Goal: Task Accomplishment & Management: Manage account settings

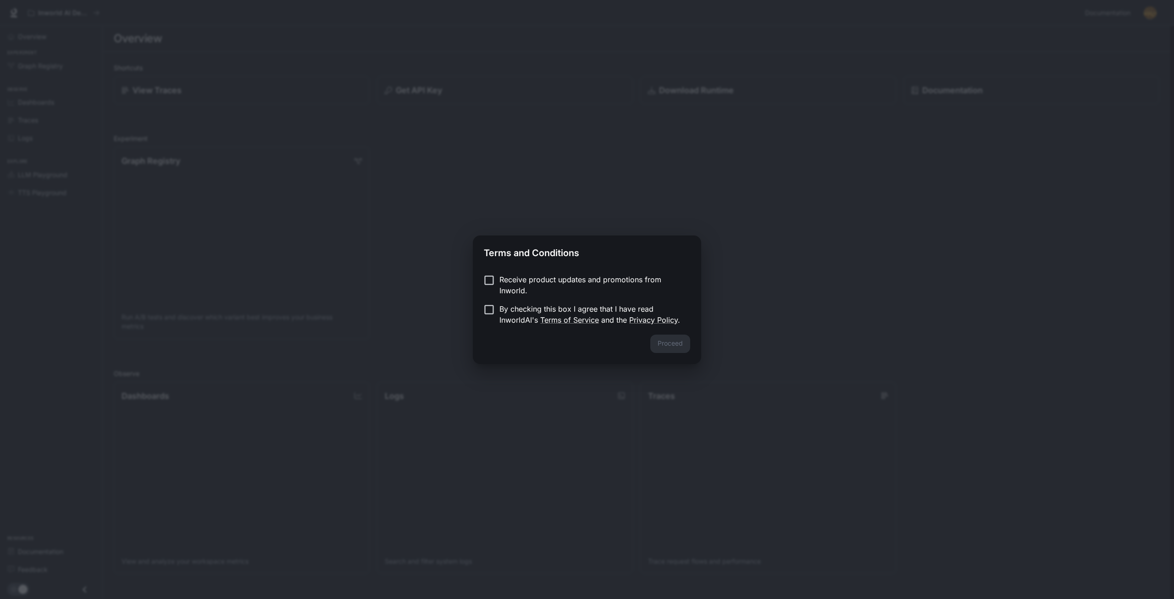
click at [517, 304] on p "By checking this box I agree that I have read InworldAI's Terms of Service and …" at bounding box center [590, 314] width 183 height 22
click at [507, 274] on p "Receive product updates and promotions from Inworld." at bounding box center [590, 285] width 183 height 22
click at [681, 342] on button "Proceed" at bounding box center [670, 343] width 40 height 18
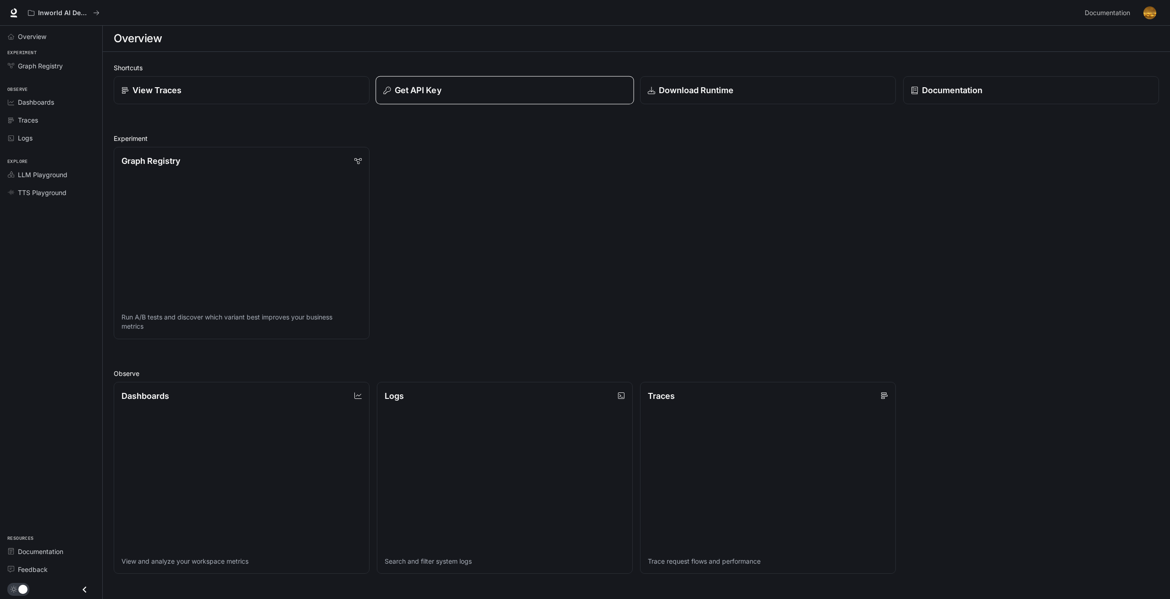
click at [425, 89] on p "Get API Key" at bounding box center [418, 90] width 47 height 12
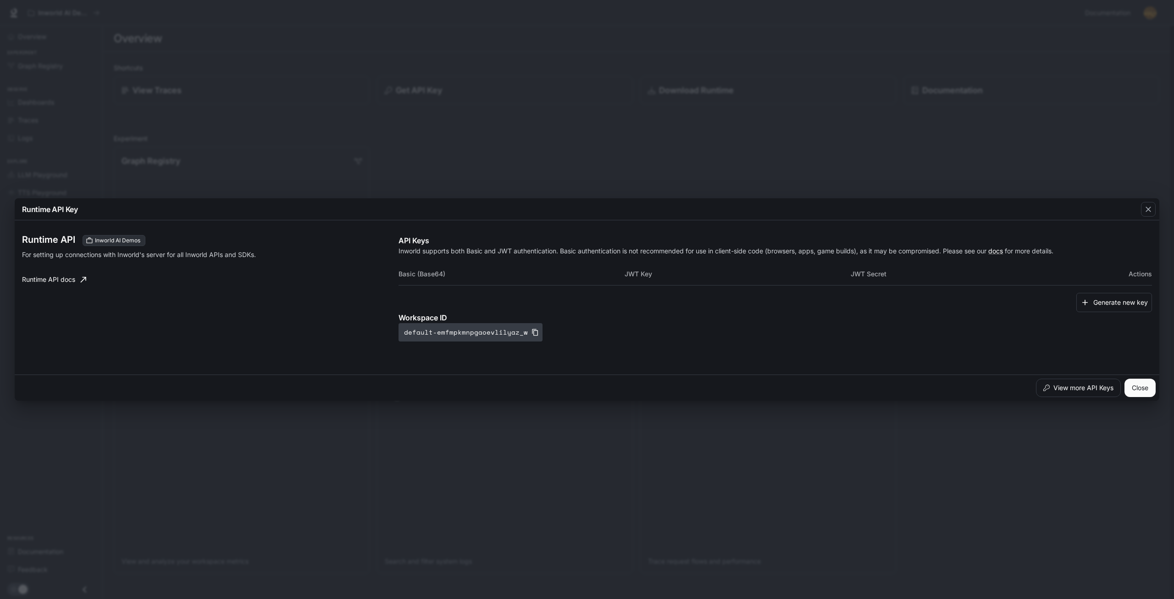
click at [520, 332] on button "default-emfmpkmnpgaoevlilyaz_w" at bounding box center [471, 332] width 144 height 18
click at [1138, 384] on button "Close" at bounding box center [1140, 387] width 31 height 18
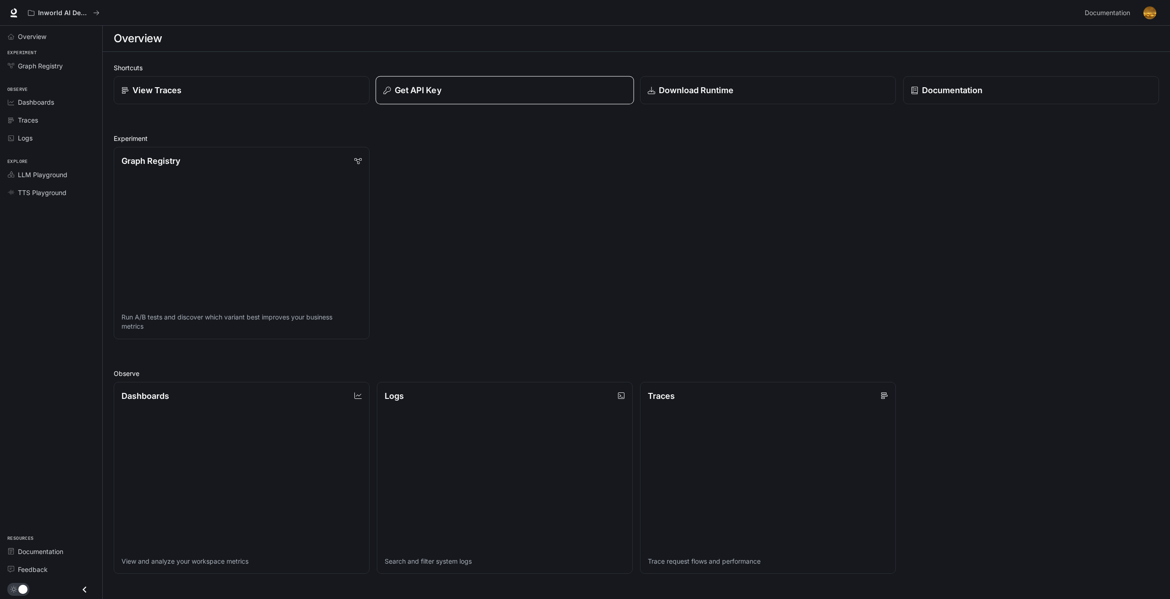
click at [549, 88] on div "Get API Key" at bounding box center [504, 90] width 243 height 12
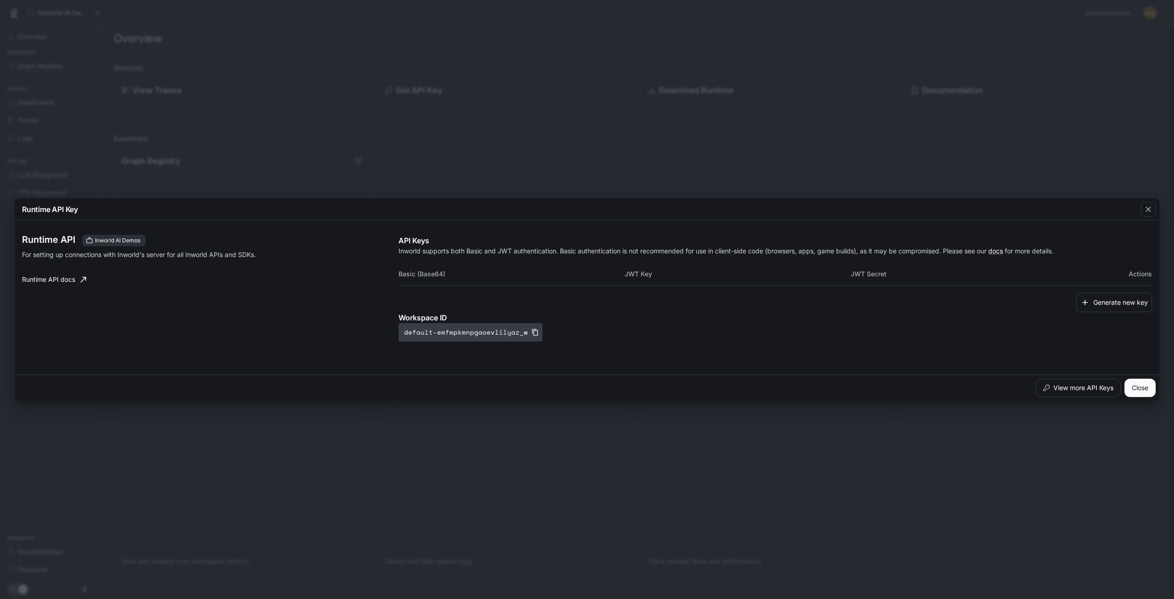
click at [532, 328] on icon "button" at bounding box center [535, 331] width 7 height 7
click at [349, 91] on div "Runtime API Key Runtime API Inworld AI Demos For setting up connections with In…" at bounding box center [587, 299] width 1174 height 599
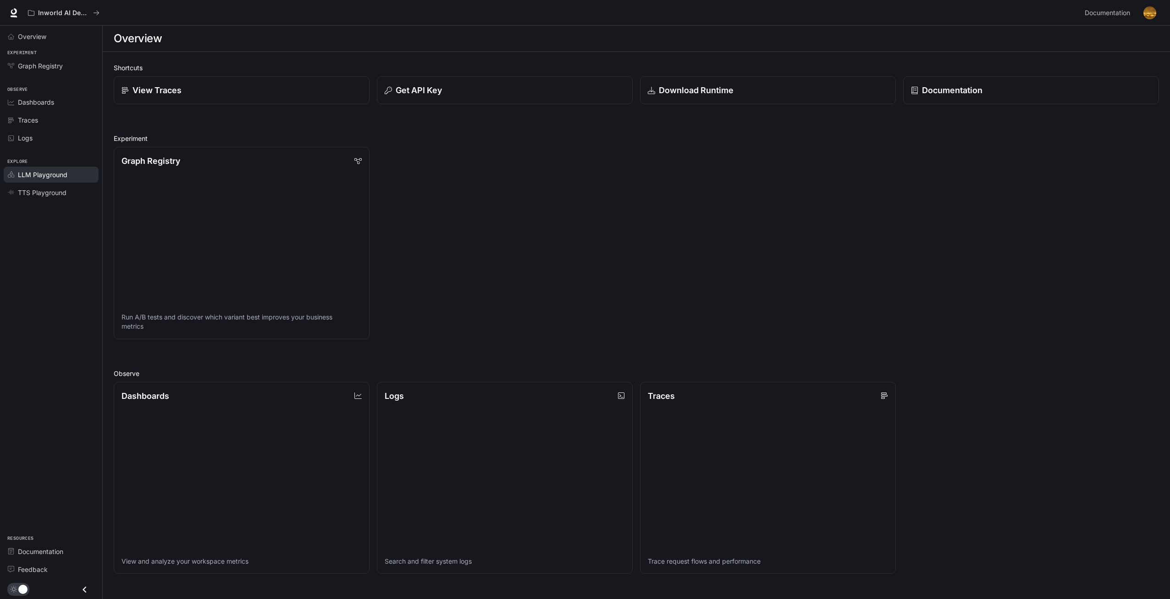
click at [64, 174] on span "LLM Playground" at bounding box center [43, 175] width 50 height 10
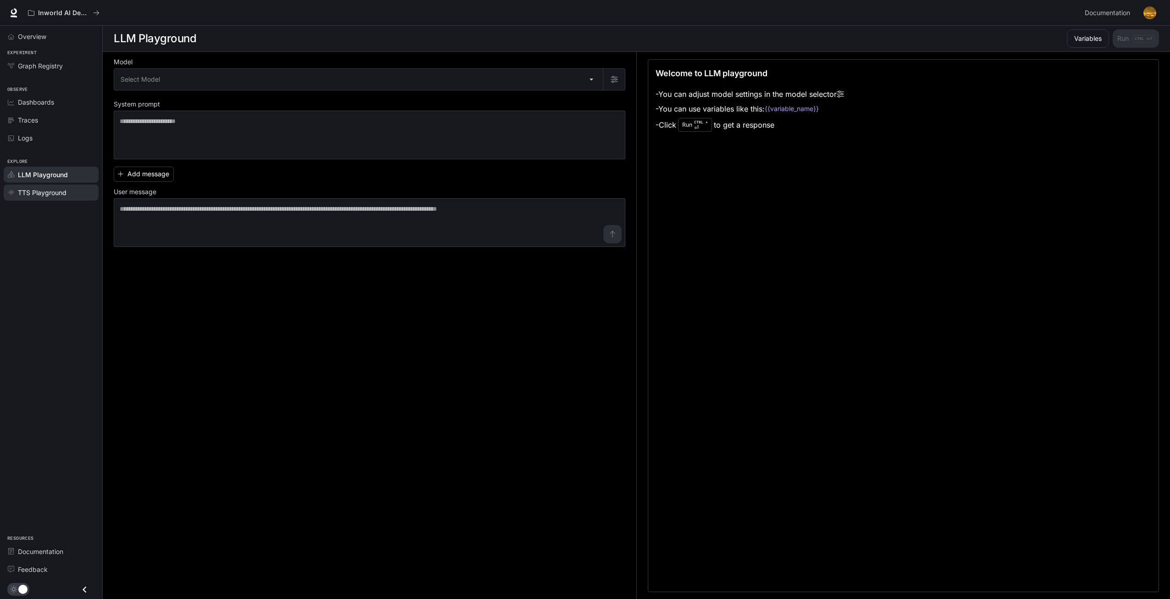
click at [63, 190] on span "TTS Playground" at bounding box center [42, 193] width 49 height 10
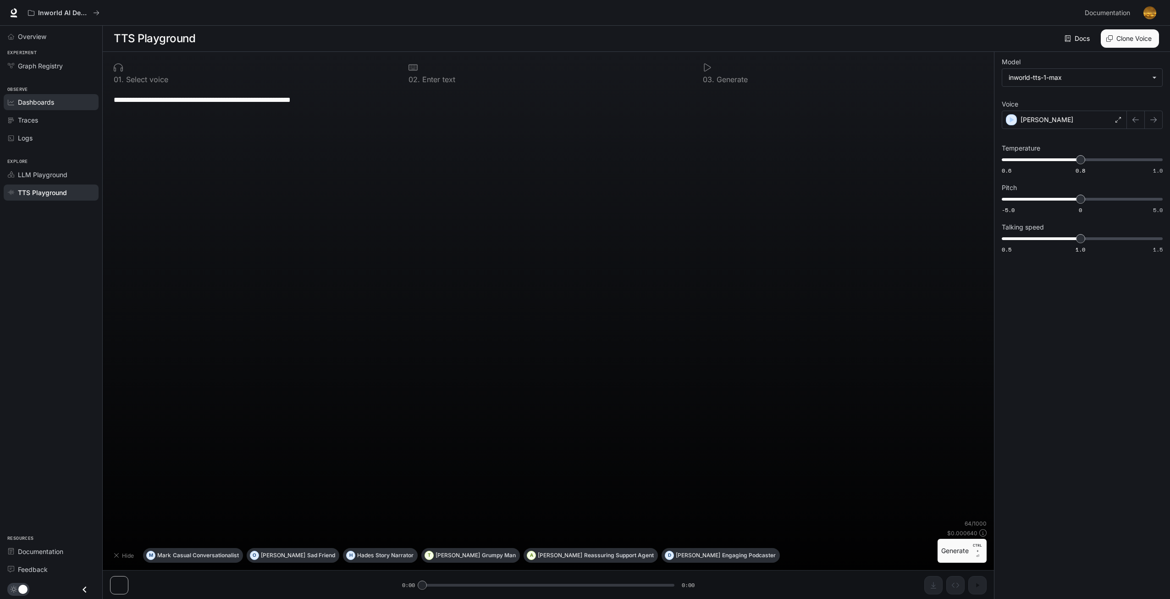
click at [54, 99] on span "Dashboards" at bounding box center [36, 102] width 36 height 10
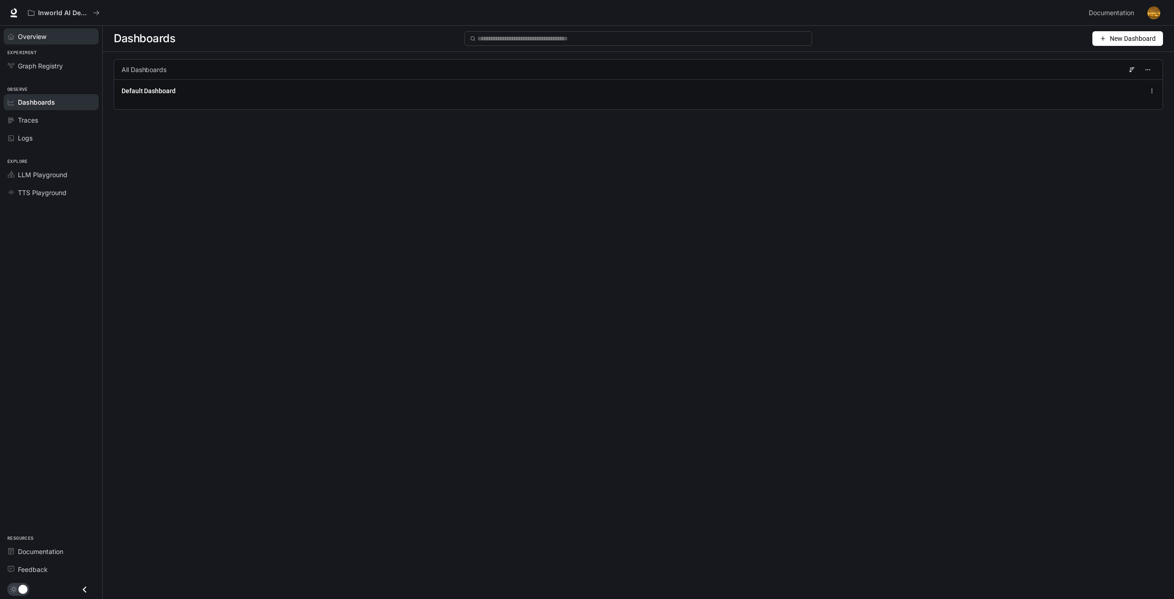
click at [44, 41] on link "Overview" at bounding box center [51, 36] width 95 height 16
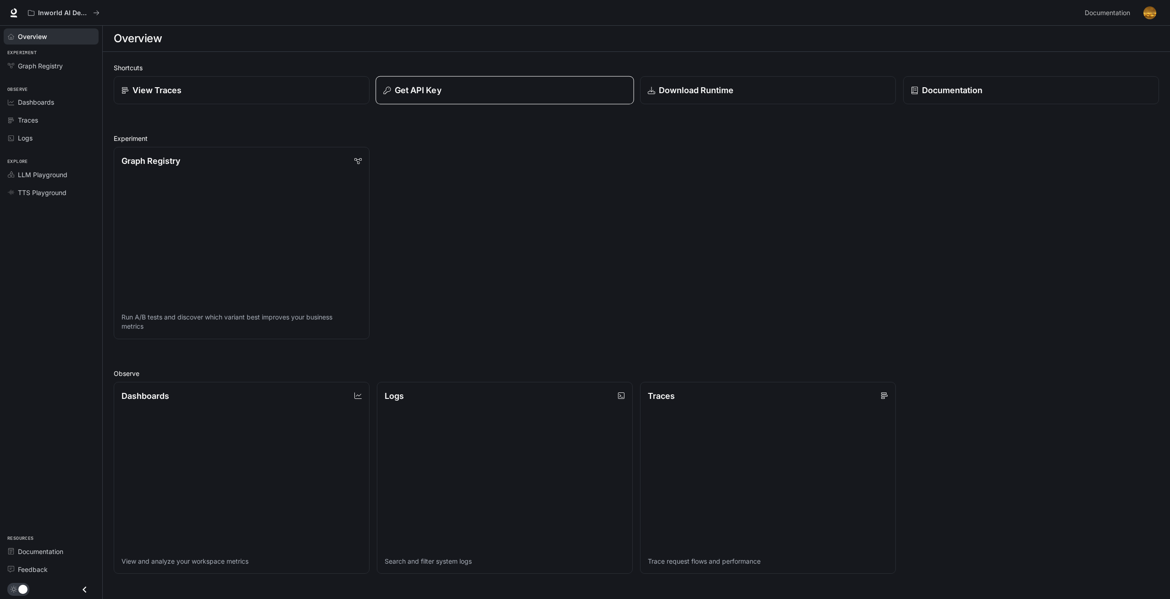
click at [490, 77] on button "Get API Key" at bounding box center [505, 90] width 259 height 28
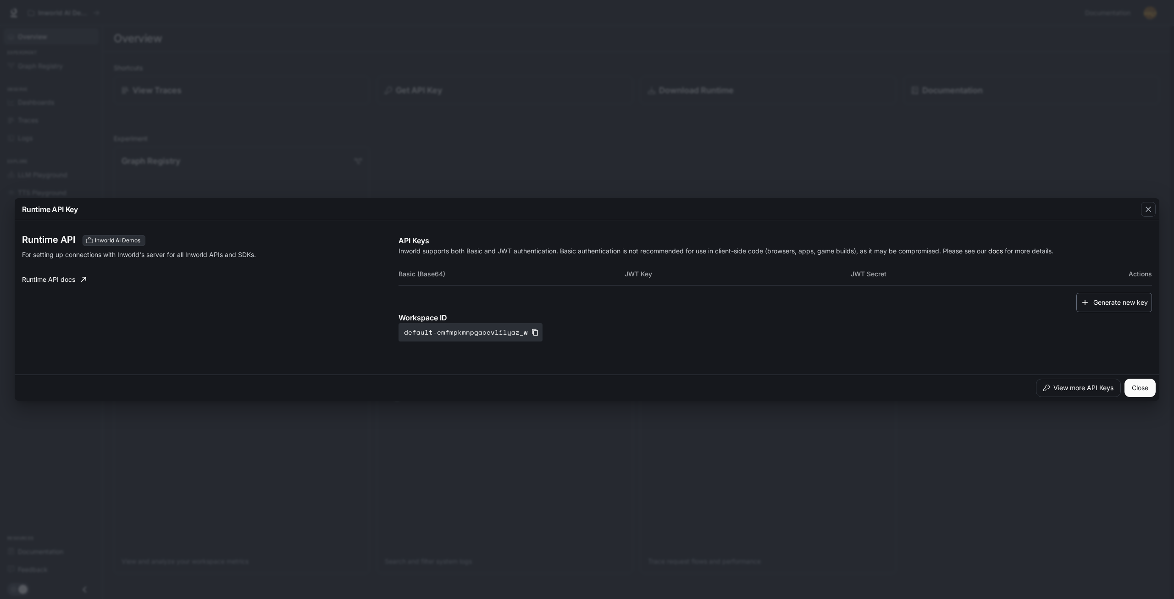
click at [1106, 297] on button "Generate new key" at bounding box center [1114, 303] width 76 height 20
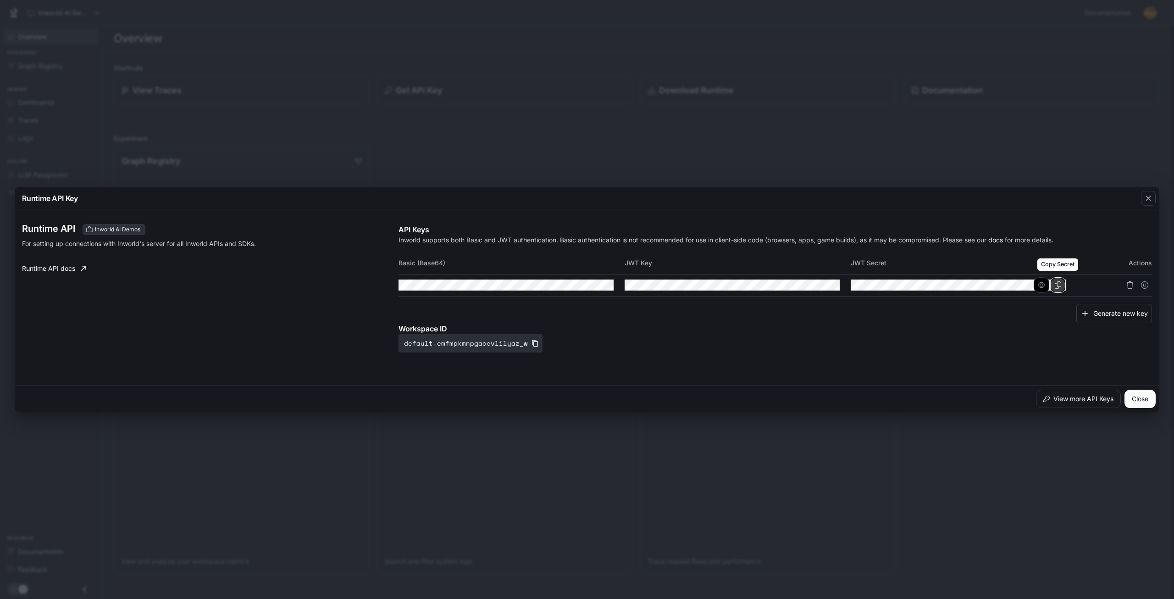
click at [1064, 282] on button "Copy Secret" at bounding box center [1058, 285] width 16 height 16
click at [1037, 283] on button "button" at bounding box center [1042, 285] width 16 height 16
click at [814, 282] on icon "button" at bounding box center [815, 284] width 7 height 7
click at [588, 281] on button "button" at bounding box center [590, 285] width 16 height 16
click at [588, 280] on button "button" at bounding box center [590, 285] width 16 height 16
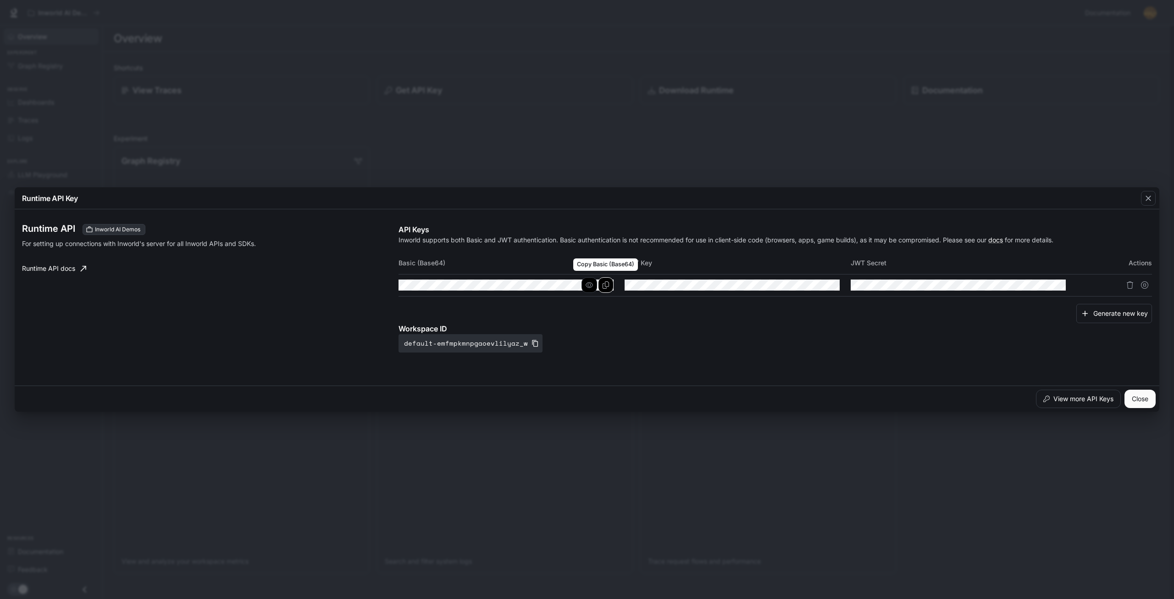
click at [601, 283] on button "Copy Basic (Base64)" at bounding box center [606, 285] width 16 height 16
click at [589, 288] on icon "button" at bounding box center [589, 284] width 7 height 7
click at [498, 343] on button "default-emfmpkmnpgaoevlilyaz_w" at bounding box center [471, 343] width 144 height 18
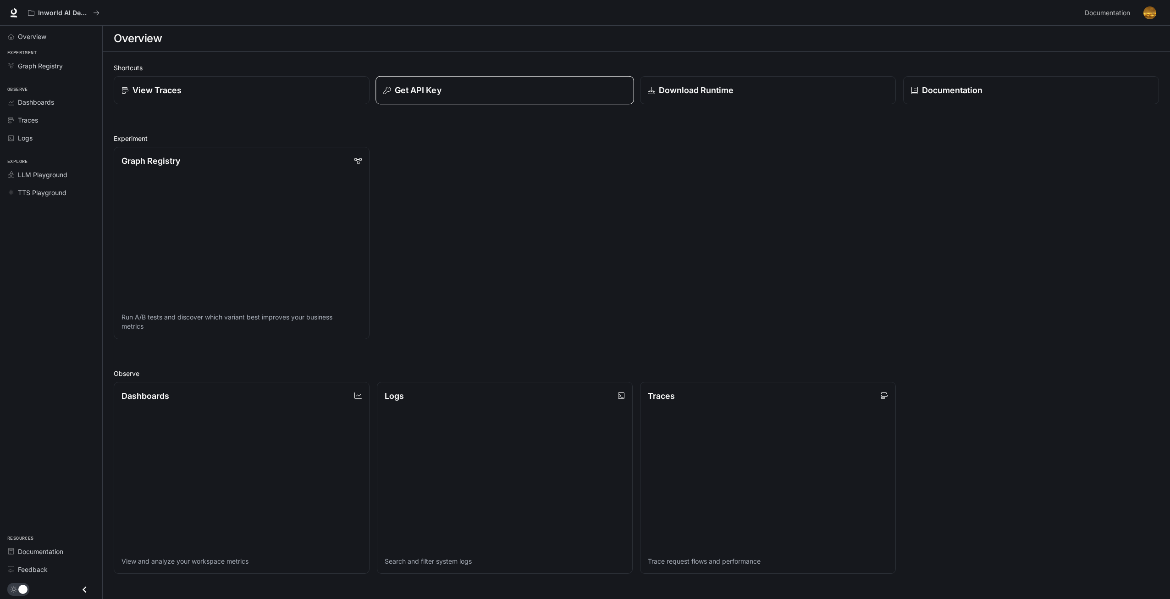
click at [512, 94] on div "Get API Key" at bounding box center [504, 90] width 243 height 12
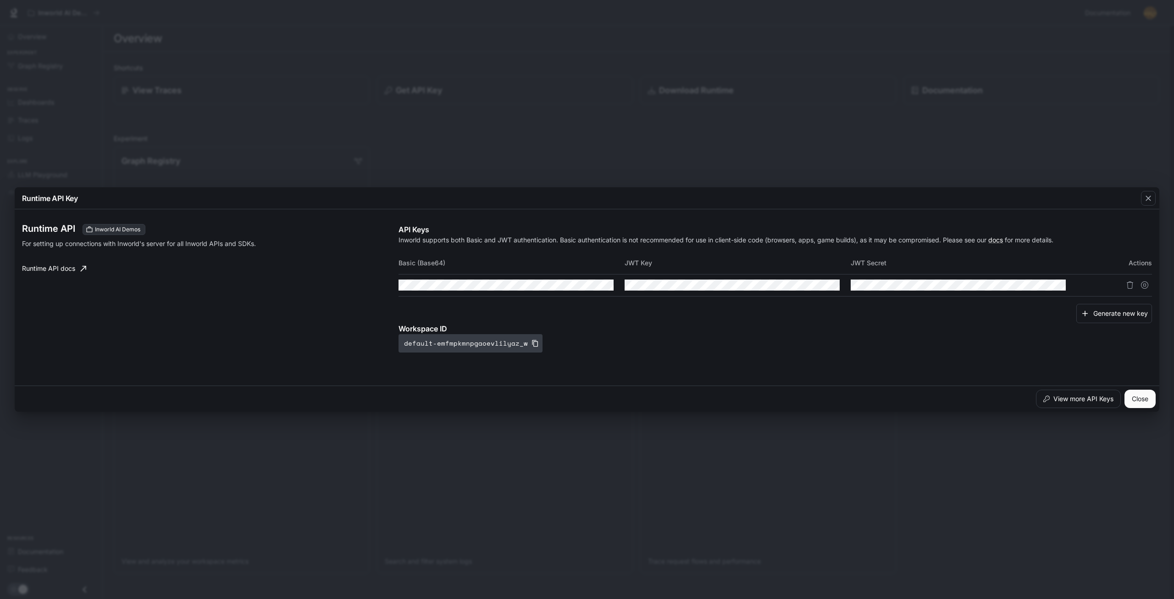
click at [489, 344] on button "default-emfmpkmnpgaoevlilyaz_w" at bounding box center [471, 343] width 144 height 18
click at [1132, 306] on button "Generate new key" at bounding box center [1114, 314] width 76 height 20
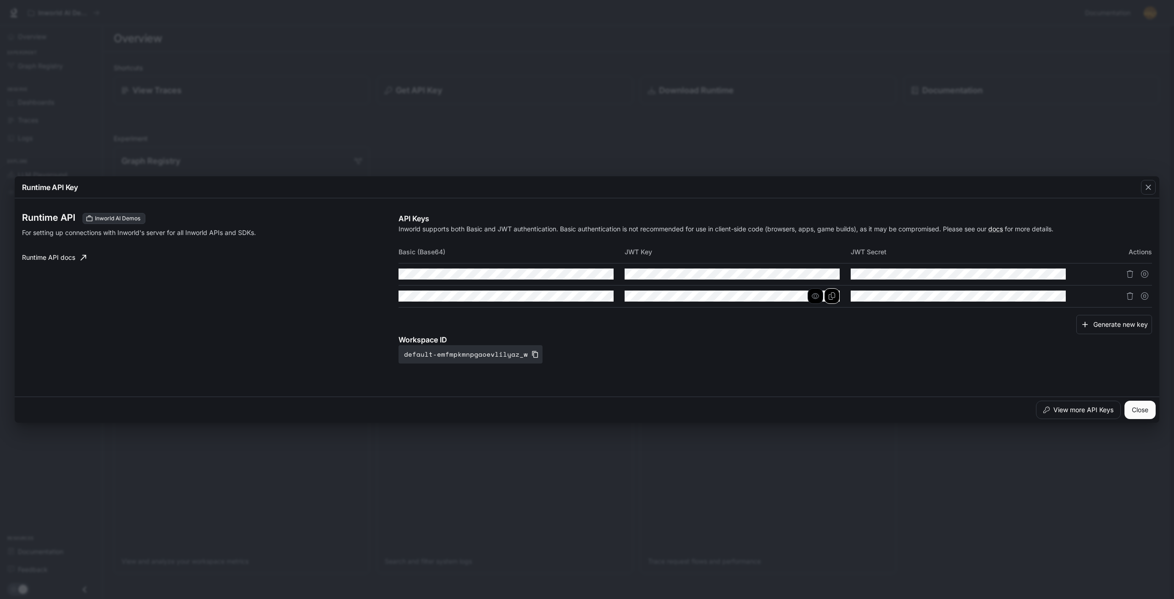
click at [835, 293] on icon "Copy Key" at bounding box center [831, 295] width 7 height 7
click at [1046, 270] on button "button" at bounding box center [1042, 274] width 16 height 16
click at [1055, 274] on icon "Copy Secret" at bounding box center [1058, 273] width 6 height 7
click at [1099, 409] on button "View more API Keys" at bounding box center [1078, 409] width 85 height 18
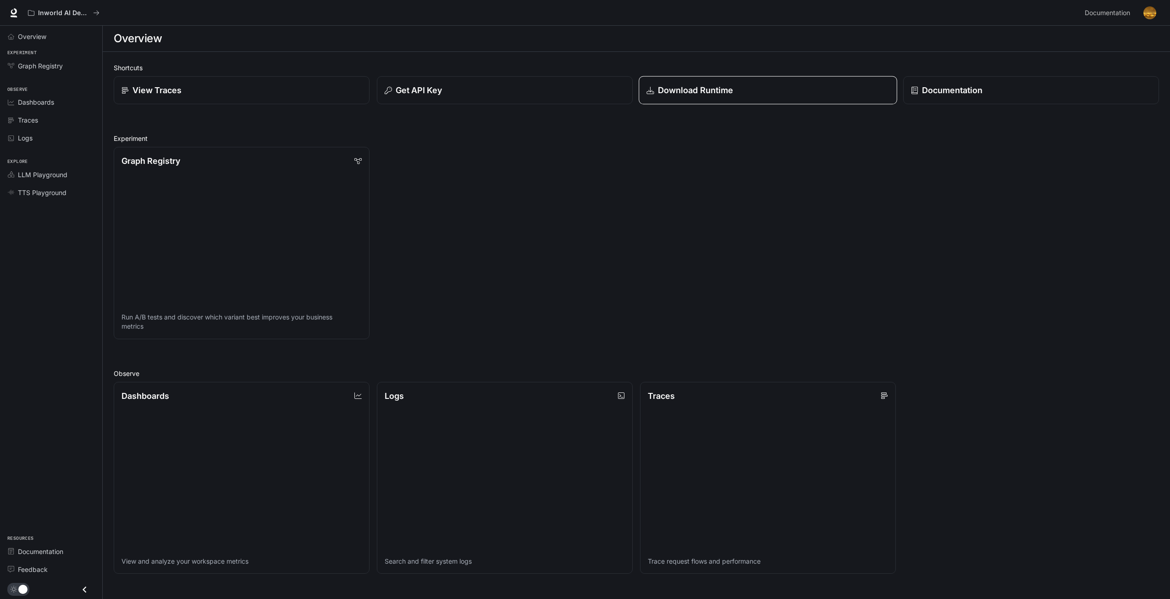
click at [888, 91] on div "Download Runtime" at bounding box center [768, 90] width 243 height 12
click at [192, 86] on div "View Traces" at bounding box center [241, 90] width 243 height 12
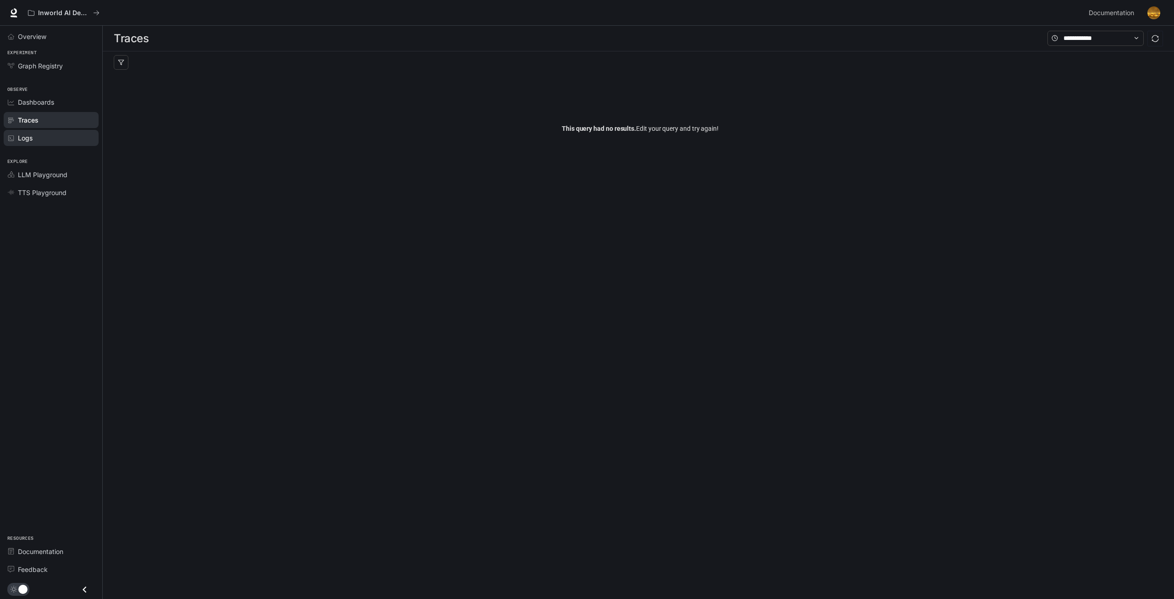
click at [56, 132] on link "Logs" at bounding box center [51, 138] width 95 height 16
click at [50, 101] on span "Dashboards" at bounding box center [36, 102] width 36 height 10
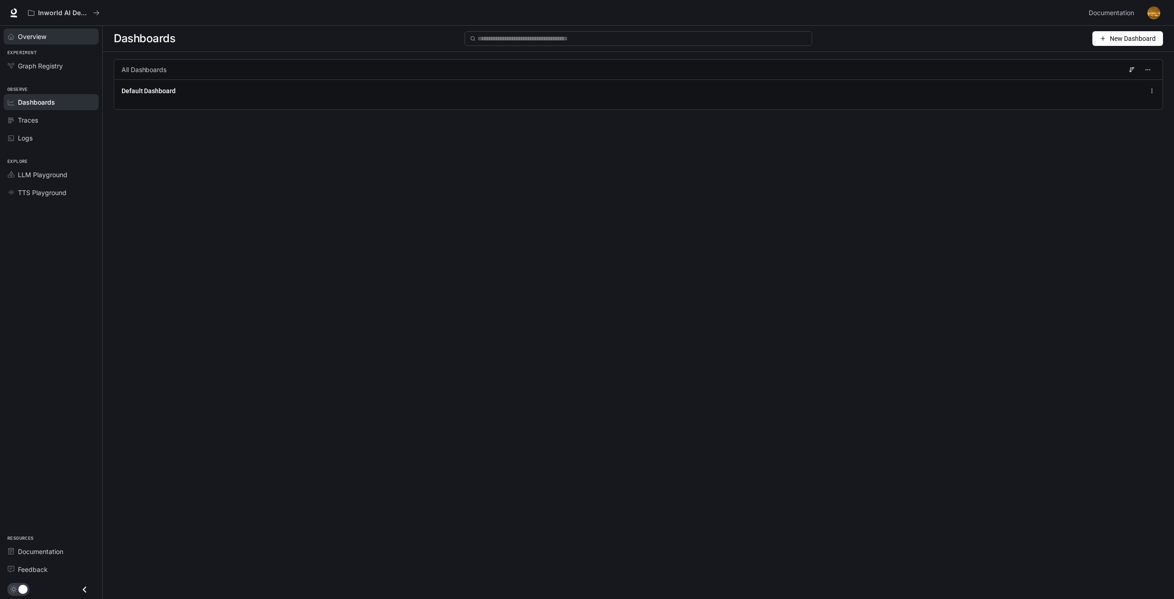
click at [43, 37] on span "Overview" at bounding box center [32, 37] width 28 height 10
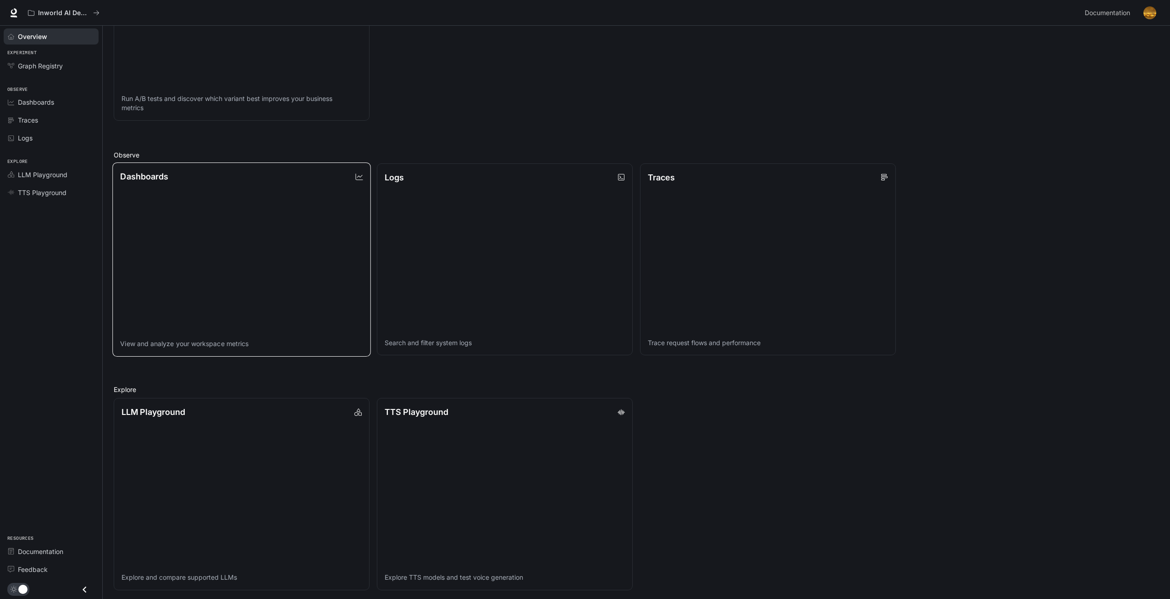
scroll to position [221, 0]
click at [438, 497] on link "TTS Playground Explore TTS models and test voice generation" at bounding box center [505, 491] width 259 height 194
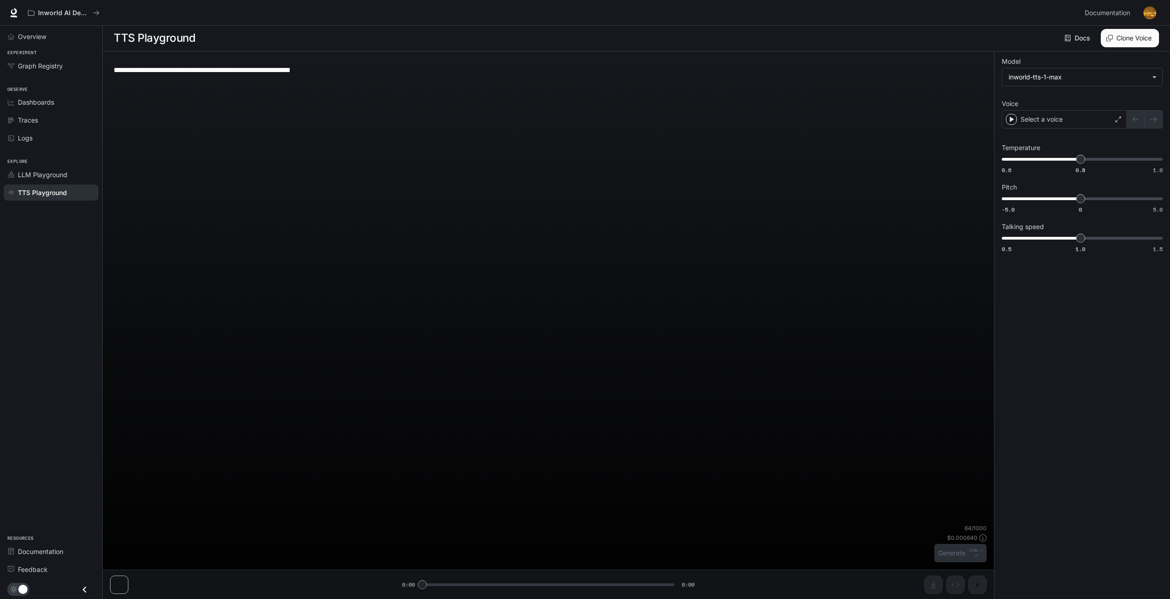
scroll to position [0, 0]
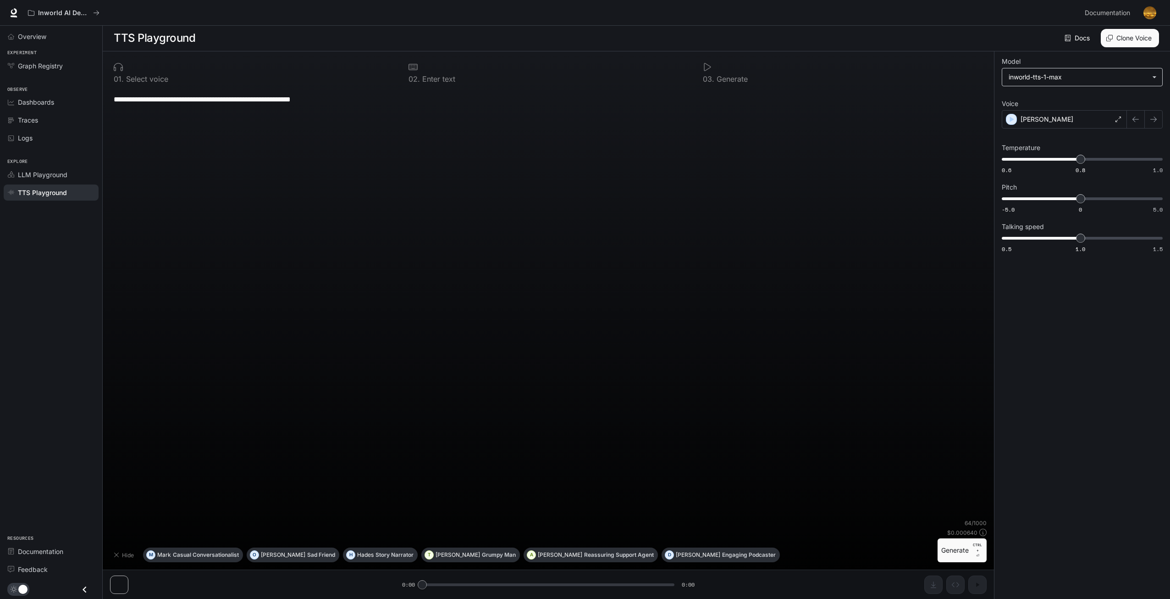
drag, startPoint x: 1072, startPoint y: 87, endPoint x: 1076, endPoint y: 83, distance: 5.2
click at [1076, 83] on div "**********" at bounding box center [1082, 156] width 161 height 195
click at [1086, 77] on body "**********" at bounding box center [585, 299] width 1170 height 599
click at [1074, 98] on div "inworld-tts-1" at bounding box center [1081, 98] width 144 height 10
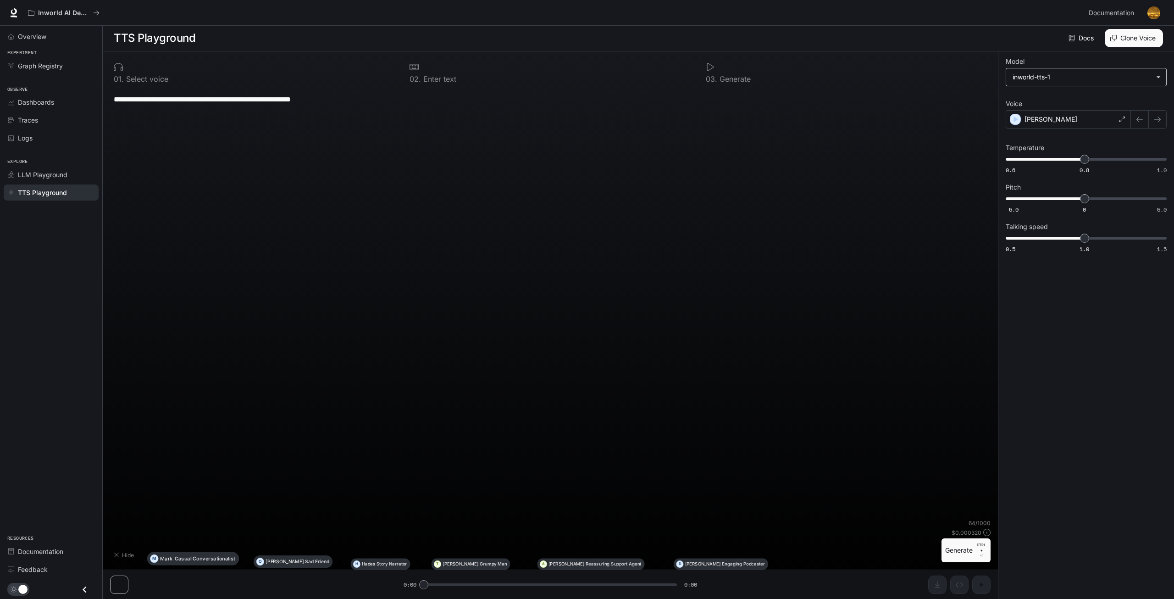
click at [1091, 79] on body "**********" at bounding box center [587, 299] width 1174 height 599
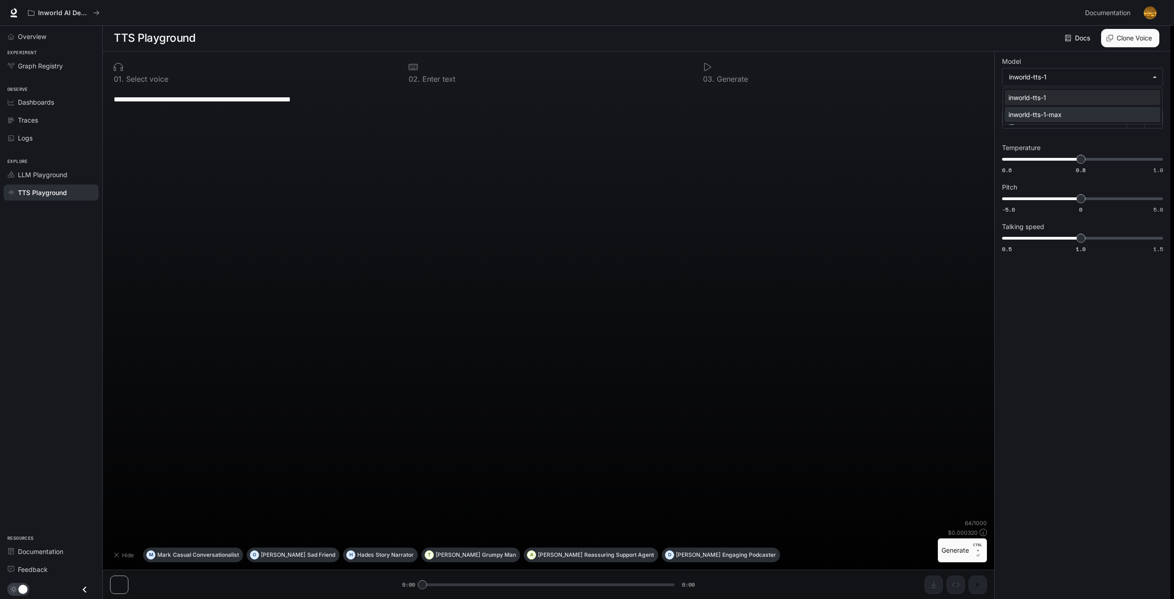
click at [1045, 119] on div "inworld-tts-1-max" at bounding box center [1081, 115] width 144 height 10
type input "**********"
click at [971, 555] on button "Generate CTRL + ⏎" at bounding box center [962, 550] width 49 height 24
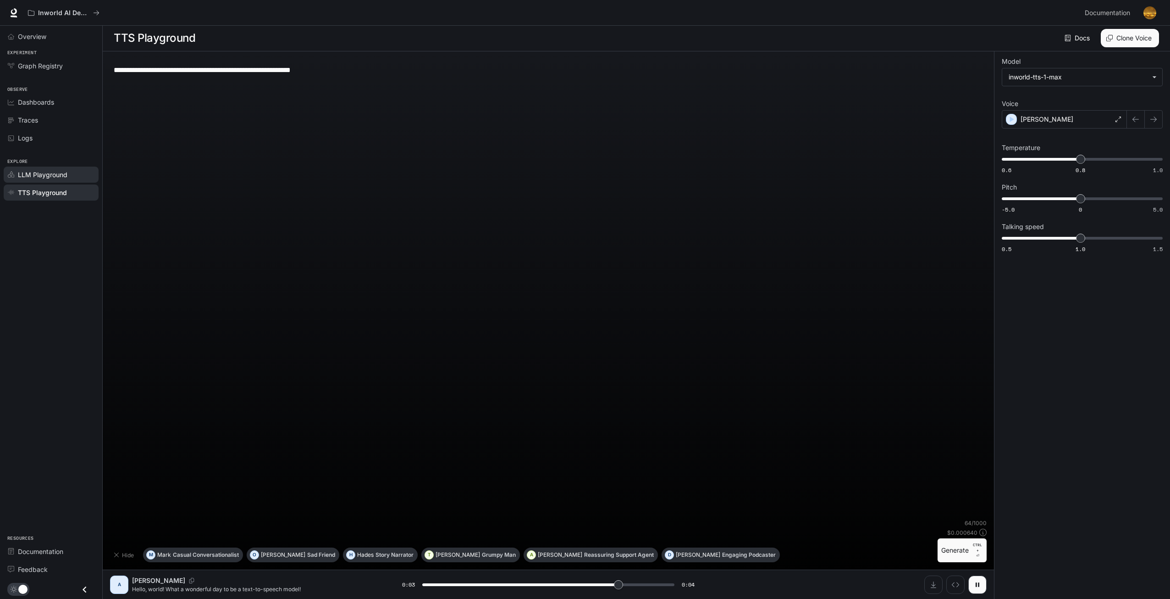
type input "***"
click at [46, 174] on span "LLM Playground" at bounding box center [43, 175] width 50 height 10
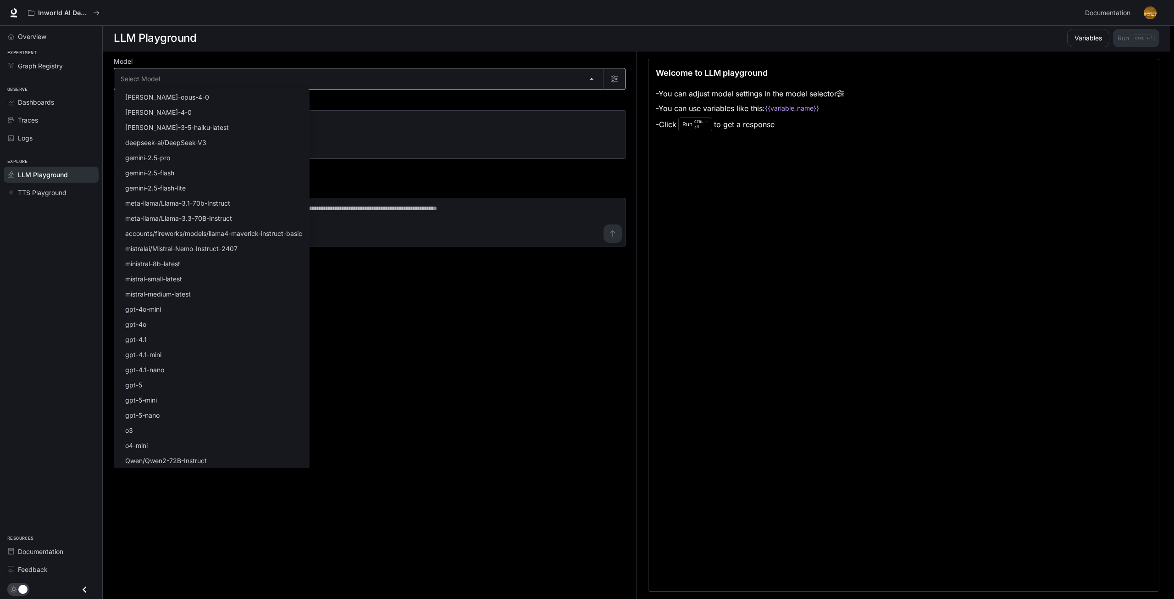
click at [211, 75] on body "Skip to main content Inworld AI Demos Documentation Documentation Portal Overvi…" at bounding box center [587, 299] width 1174 height 599
click at [427, 373] on div at bounding box center [587, 299] width 1174 height 599
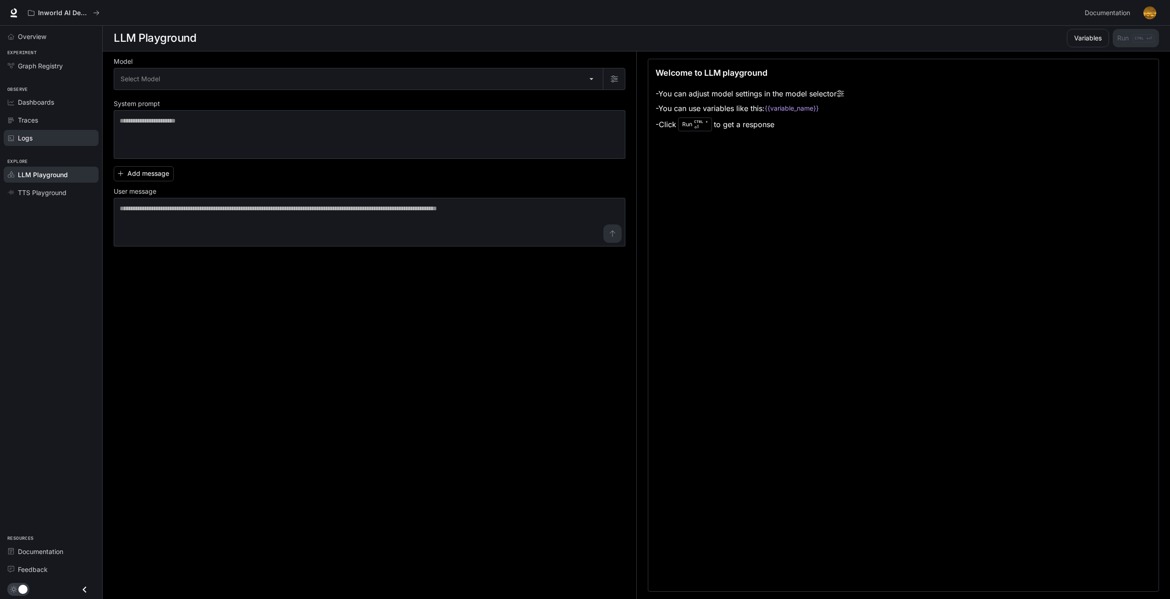
click at [72, 130] on link "Logs" at bounding box center [51, 138] width 95 height 16
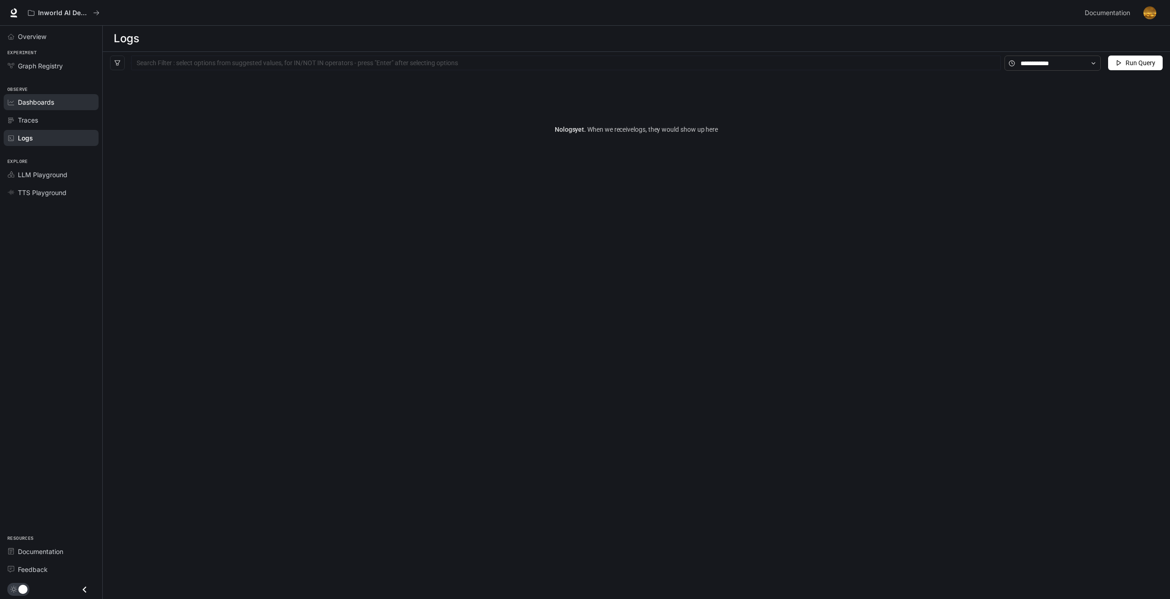
click at [43, 105] on span "Dashboards" at bounding box center [36, 102] width 36 height 10
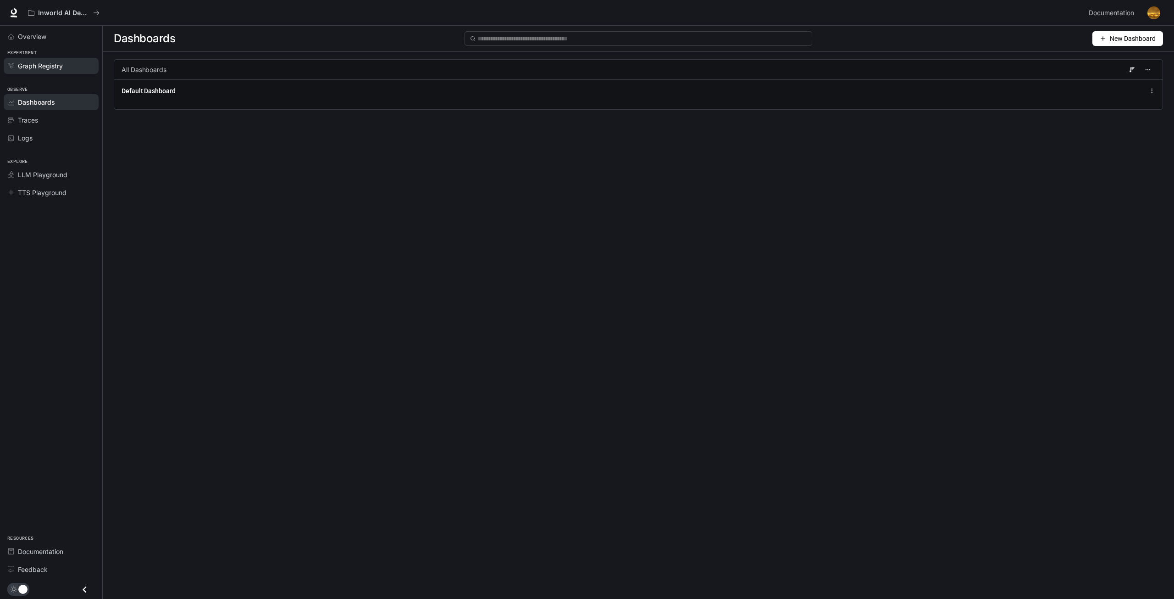
click at [54, 66] on span "Graph Registry" at bounding box center [40, 66] width 45 height 10
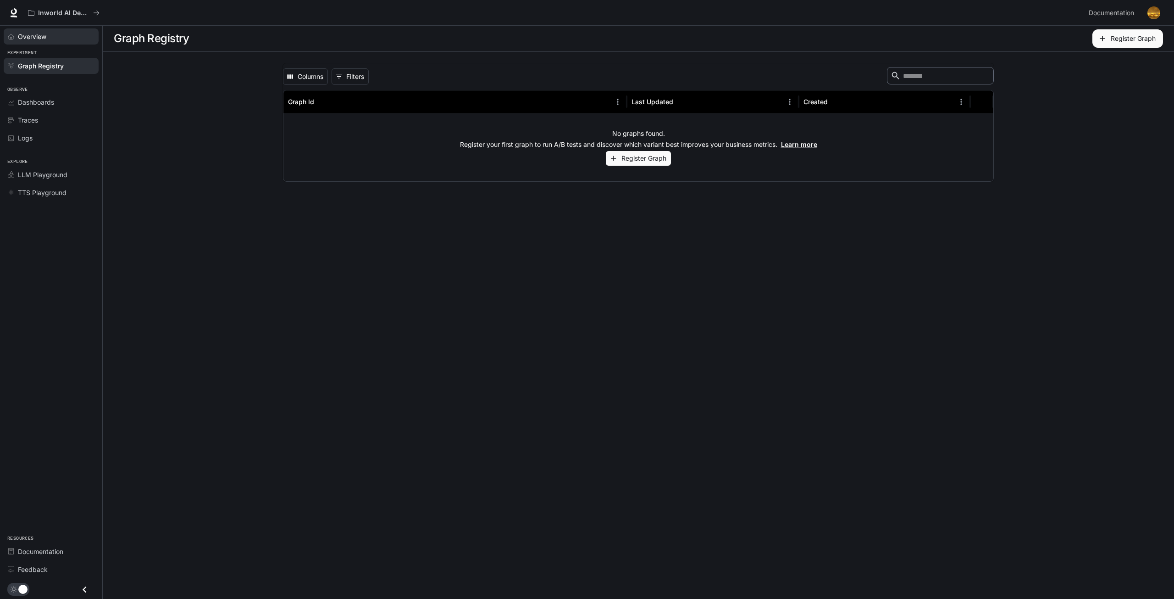
click at [44, 33] on span "Overview" at bounding box center [32, 37] width 28 height 10
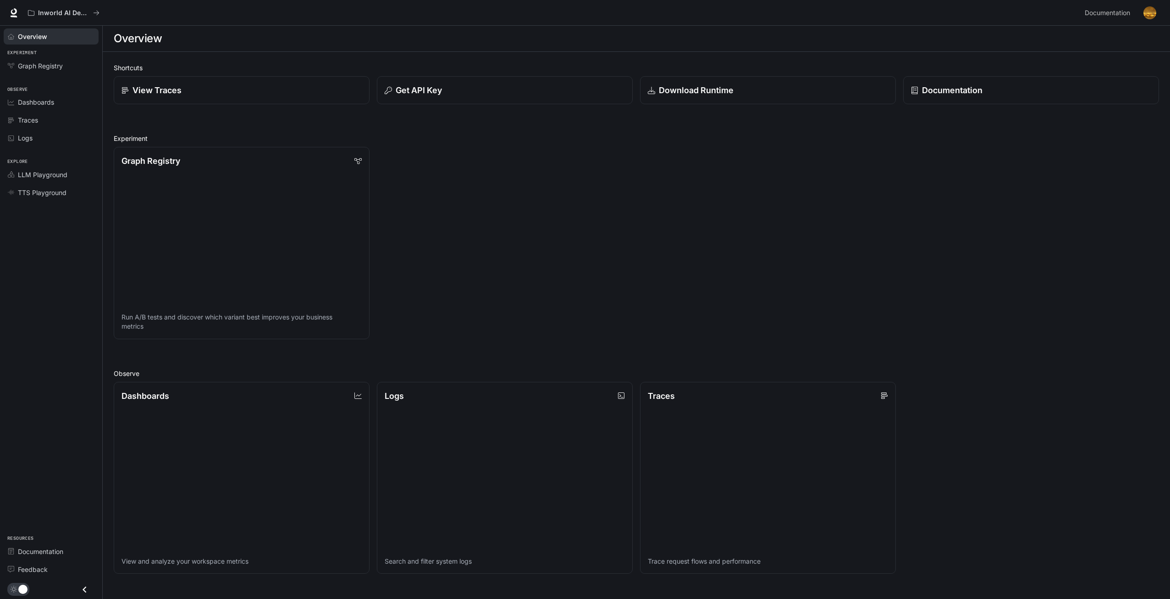
click at [79, 22] on div "Inworld AI Demos Documentation Documentation" at bounding box center [585, 13] width 1170 height 26
click at [84, 19] on button "Inworld AI Demos" at bounding box center [64, 13] width 80 height 18
click at [522, 92] on div "Get API Key" at bounding box center [504, 90] width 243 height 12
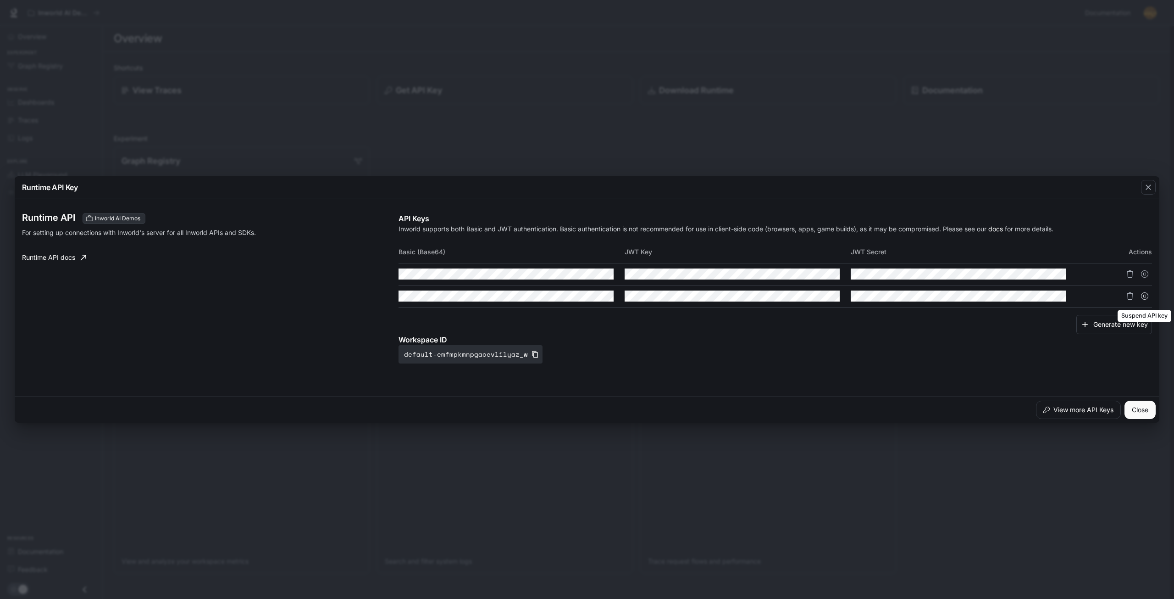
click at [1148, 295] on icon "Suspend API key" at bounding box center [1144, 295] width 7 height 7
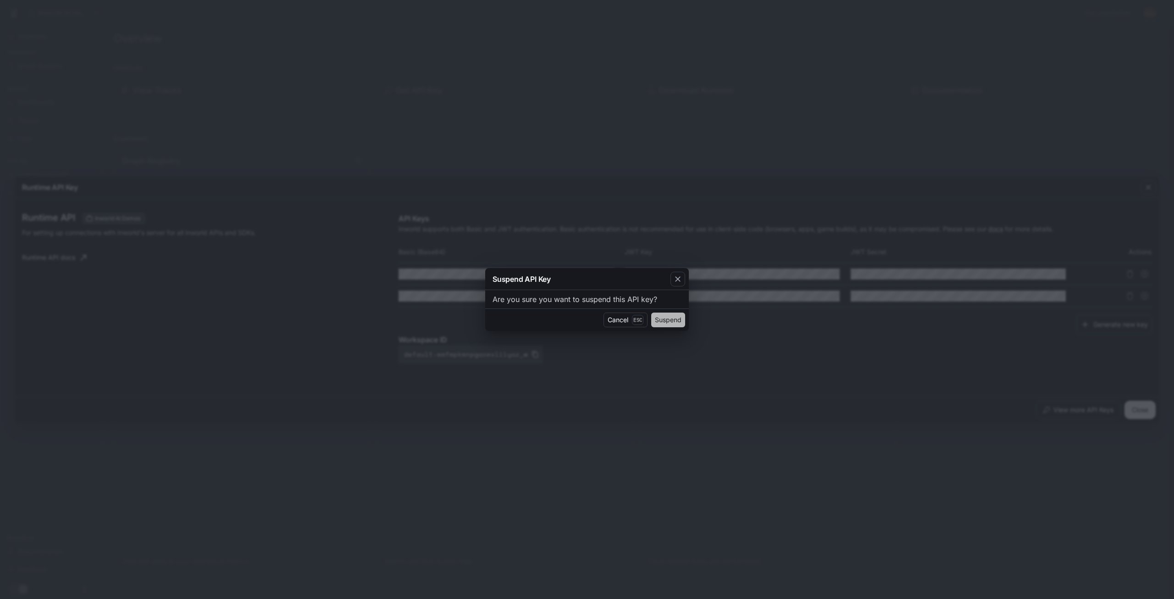
click at [666, 316] on button "Suspend" at bounding box center [668, 319] width 34 height 15
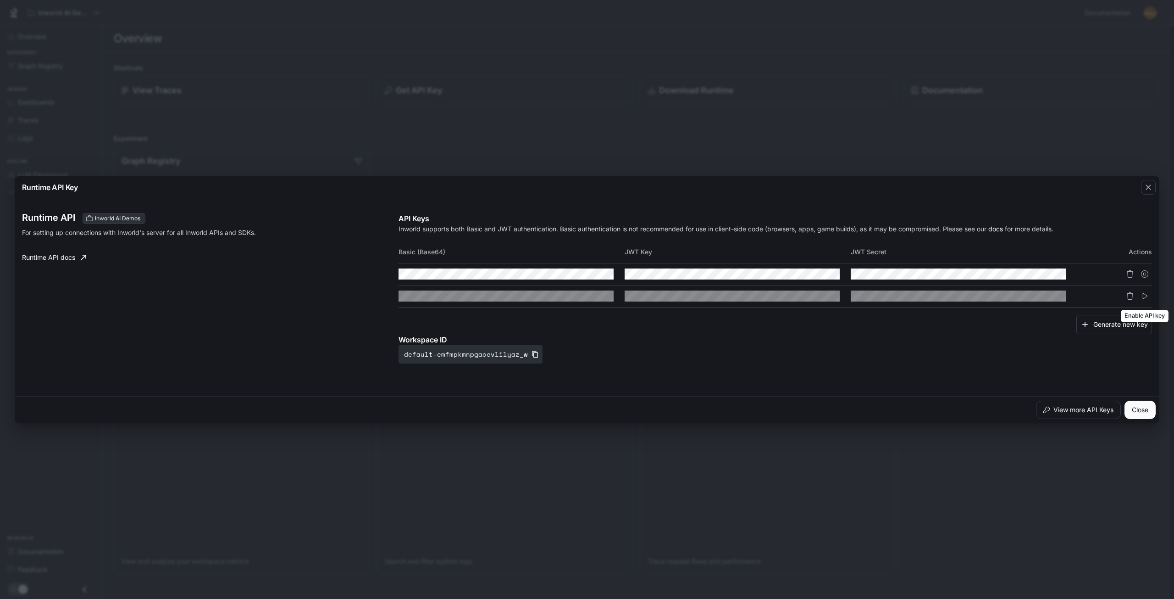
click at [1147, 296] on icon "Enable API key" at bounding box center [1145, 296] width 6 height 6
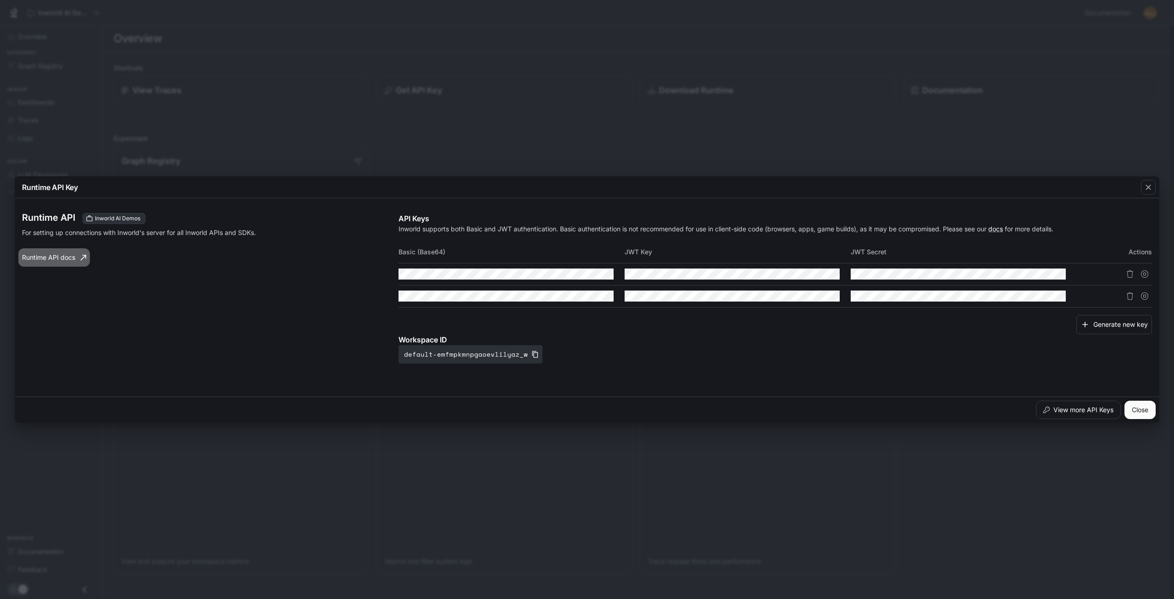
click at [54, 257] on link "Runtime API docs" at bounding box center [54, 257] width 72 height 18
